Goal: Transaction & Acquisition: Purchase product/service

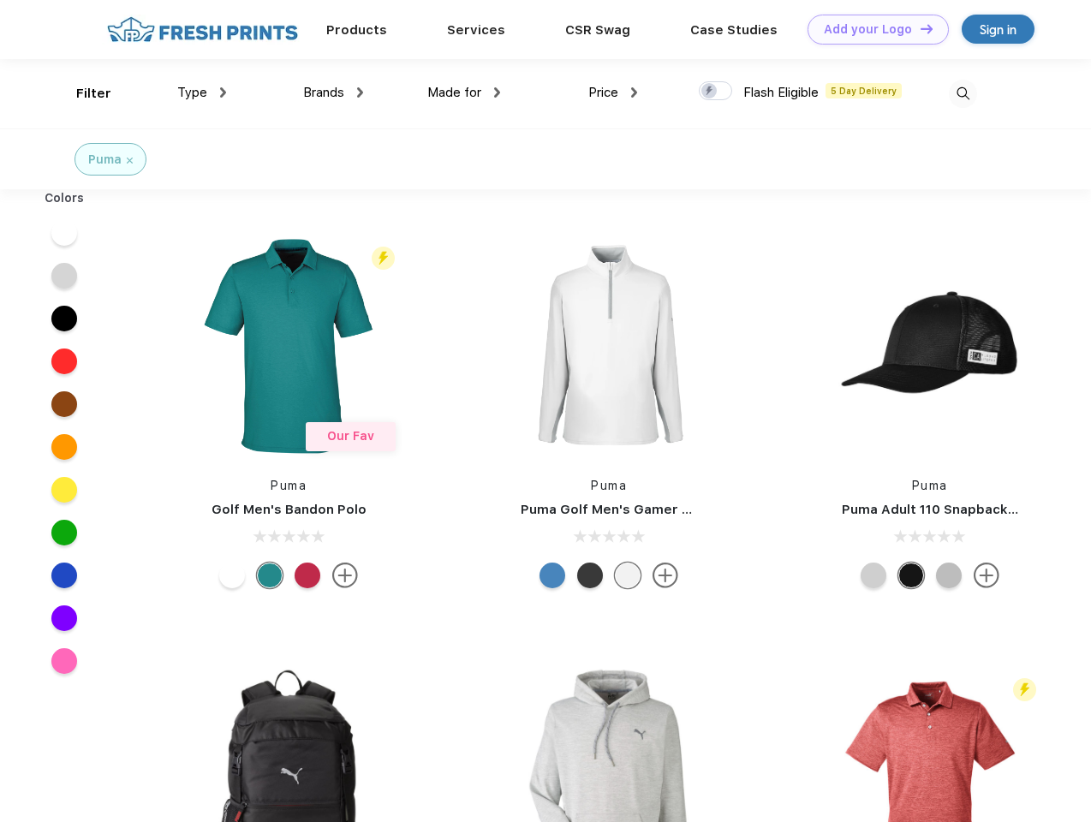
click at [872, 29] on link "Add your Logo Design Tool" at bounding box center [877, 30] width 141 height 30
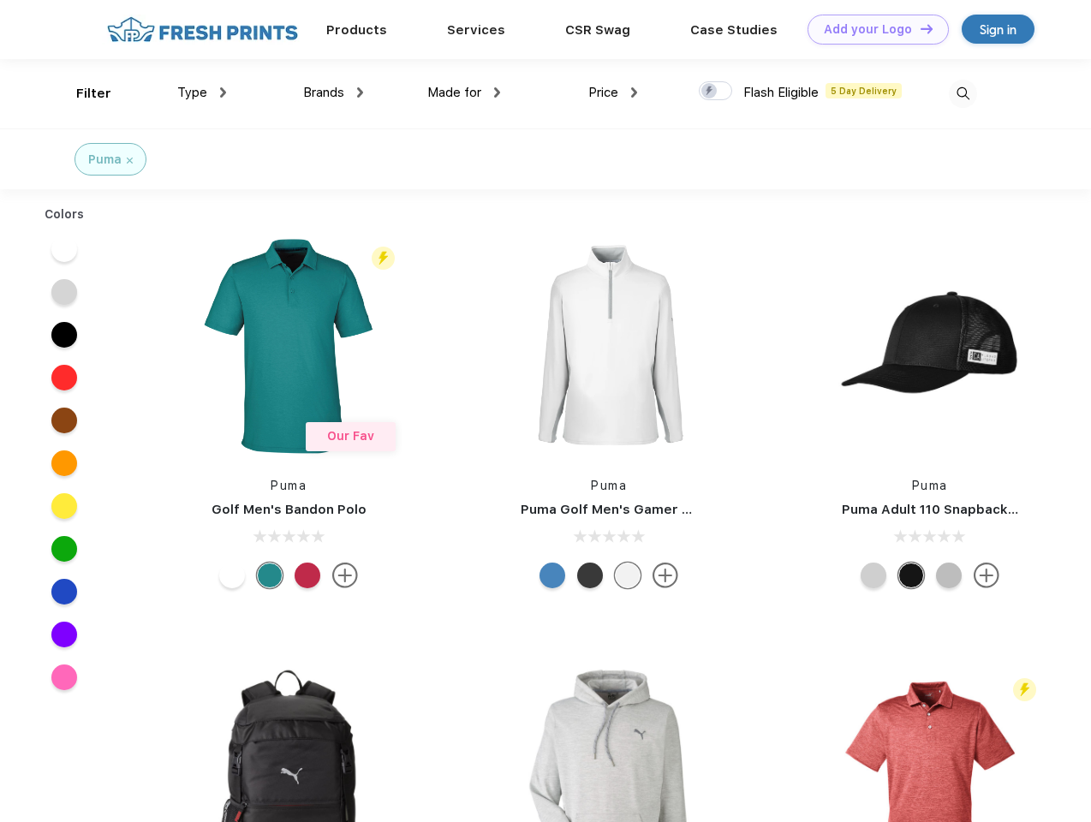
click at [0, 0] on div "Design Tool" at bounding box center [0, 0] width 0 height 0
click at [919, 28] on link "Add your Logo Design Tool" at bounding box center [877, 30] width 141 height 30
click at [82, 93] on div "Filter" at bounding box center [93, 94] width 35 height 20
click at [202, 92] on span "Type" at bounding box center [192, 92] width 30 height 15
click at [333, 92] on span "Brands" at bounding box center [323, 92] width 41 height 15
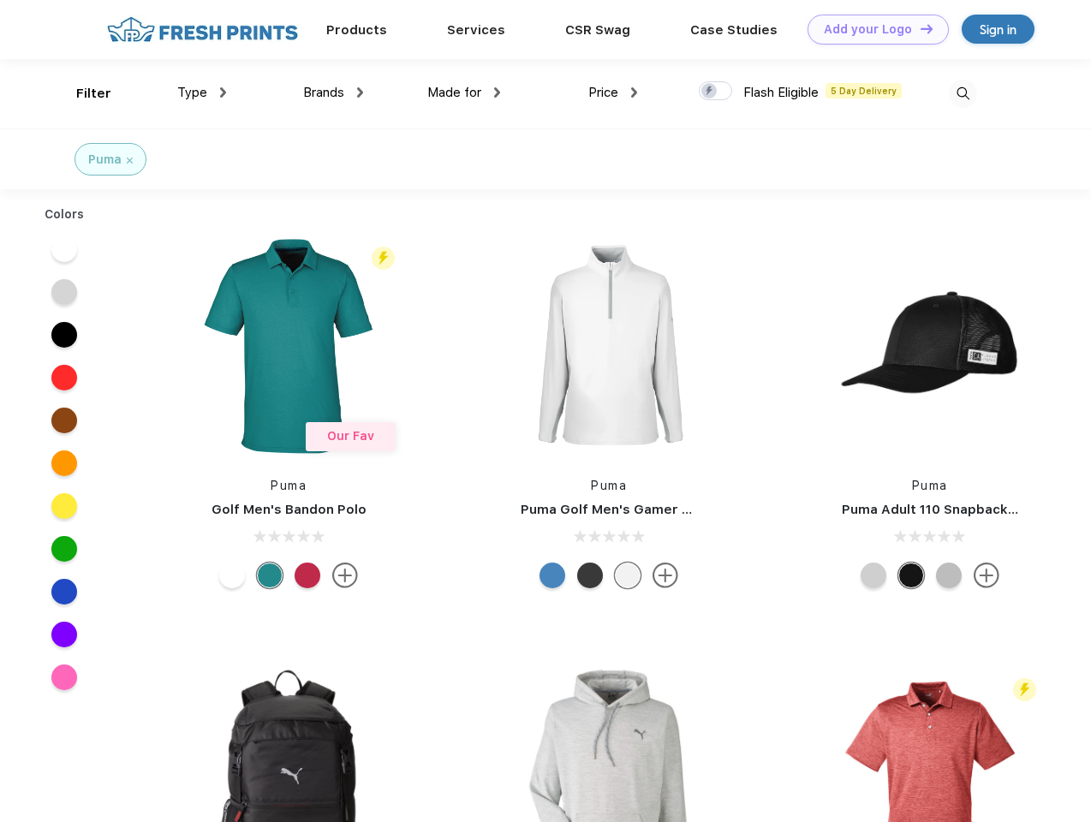
click at [464, 92] on span "Made for" at bounding box center [454, 92] width 54 height 15
click at [613, 92] on span "Price" at bounding box center [603, 92] width 30 height 15
click at [716, 92] on div at bounding box center [715, 90] width 33 height 19
click at [710, 92] on input "checkbox" at bounding box center [704, 85] width 11 height 11
click at [962, 93] on img at bounding box center [963, 94] width 28 height 28
